Goal: Use online tool/utility: Use online tool/utility

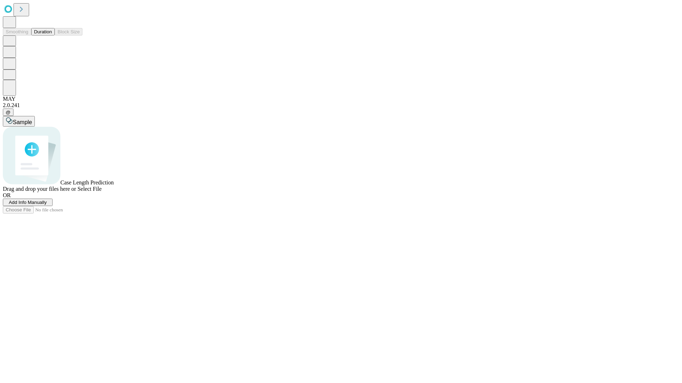
click at [52, 36] on button "Duration" at bounding box center [42, 31] width 23 height 7
click at [32, 119] on span "Sample" at bounding box center [22, 122] width 19 height 6
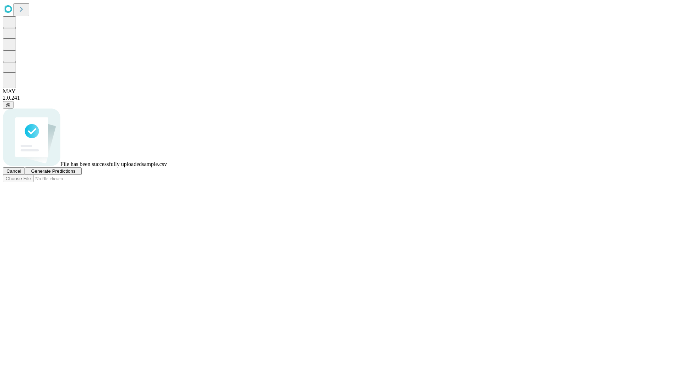
click at [75, 174] on span "Generate Predictions" at bounding box center [53, 171] width 44 height 5
